Goal: Task Accomplishment & Management: Manage account settings

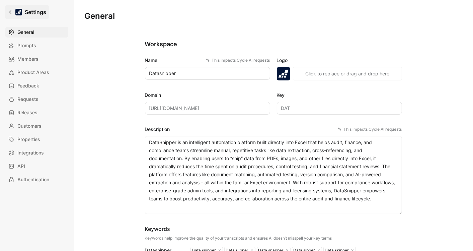
click at [6, 8] on link "Settings" at bounding box center [27, 11] width 44 height 13
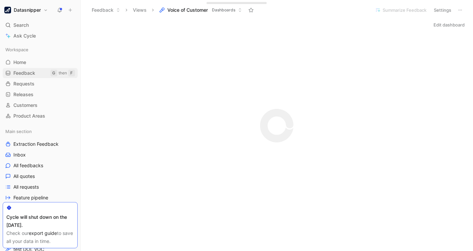
click at [24, 70] on span "Feedback" at bounding box center [24, 73] width 22 height 7
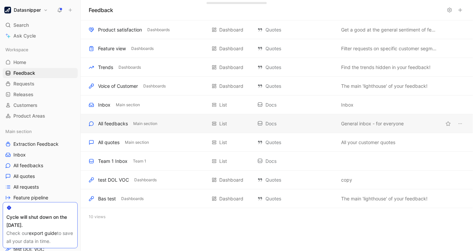
click at [111, 122] on div "All feedbacks" at bounding box center [113, 124] width 30 height 8
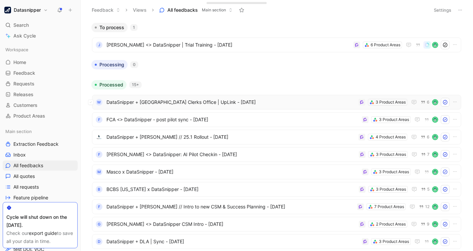
click at [265, 100] on span "DataSnipper + [GEOGRAPHIC_DATA] Clerks Office | UpLink - [DATE]" at bounding box center [230, 102] width 249 height 8
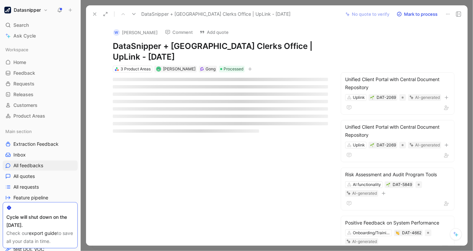
click at [93, 9] on button at bounding box center [94, 13] width 9 height 9
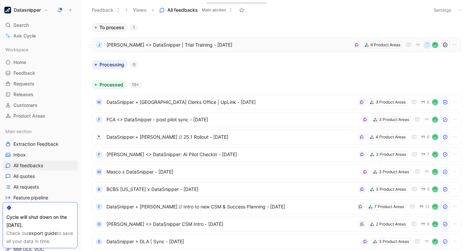
click at [248, 45] on span "[PERSON_NAME] <> DataSnipper | Trial Training - [DATE]" at bounding box center [228, 45] width 244 height 8
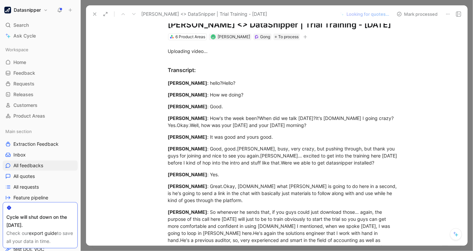
scroll to position [3, 0]
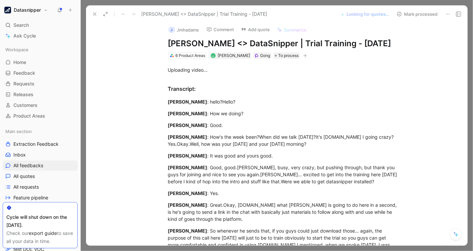
click at [469, 72] on div at bounding box center [277, 125] width 392 height 251
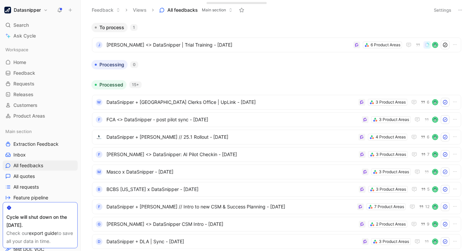
click at [44, 9] on button "Datasnipper" at bounding box center [26, 9] width 47 height 9
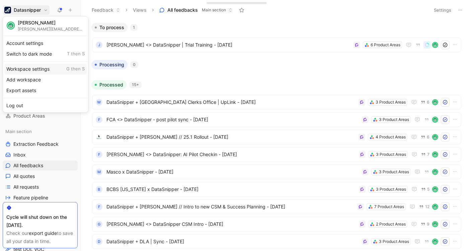
click at [35, 68] on div "Workspace settings G then S" at bounding box center [45, 69] width 82 height 11
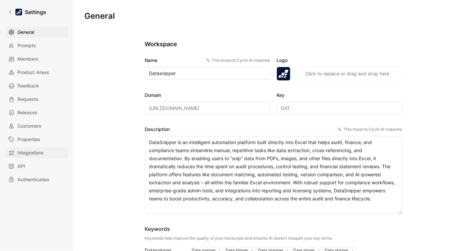
click at [33, 155] on span "Integrations" at bounding box center [30, 153] width 26 height 8
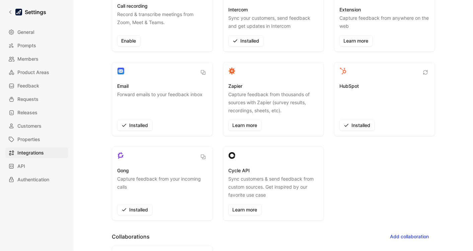
scroll to position [61, 0]
click at [138, 208] on span "Uninstall" at bounding box center [135, 210] width 27 height 8
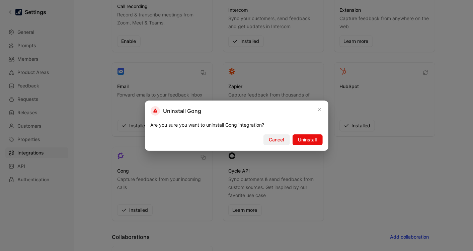
click at [274, 142] on span "Cancel" at bounding box center [276, 140] width 15 height 8
